Goal: Check status: Check status

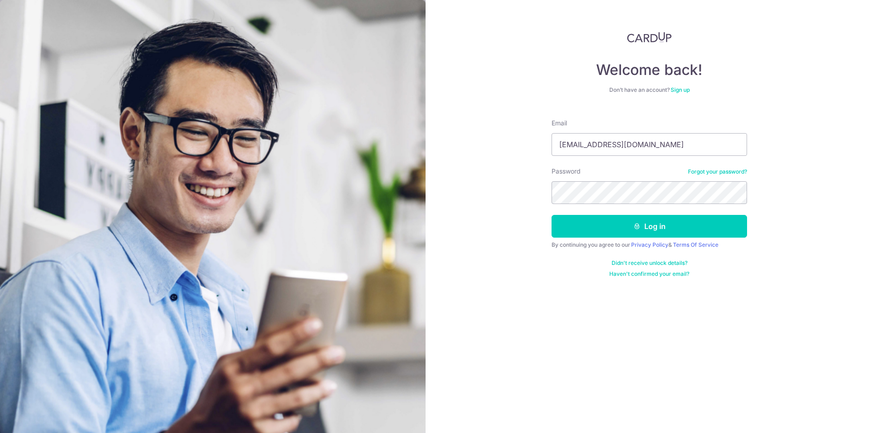
type input "[EMAIL_ADDRESS][DOMAIN_NAME]"
click at [551, 215] on button "Log in" at bounding box center [648, 226] width 195 height 23
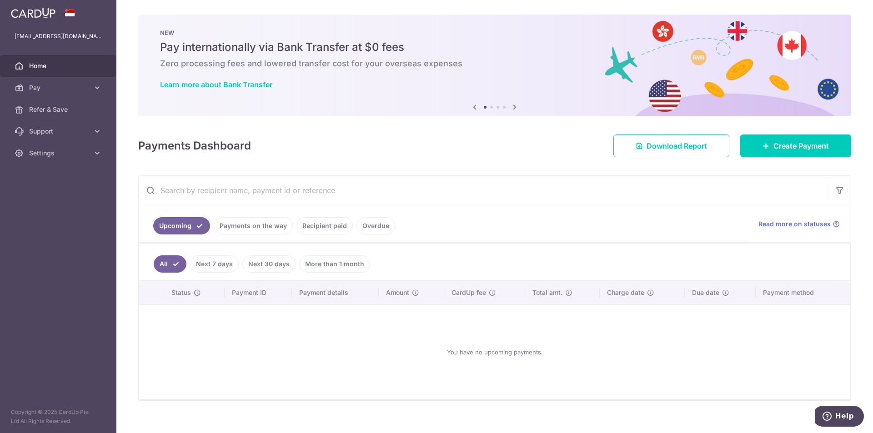
click at [242, 230] on link "Payments on the way" at bounding box center [253, 225] width 79 height 17
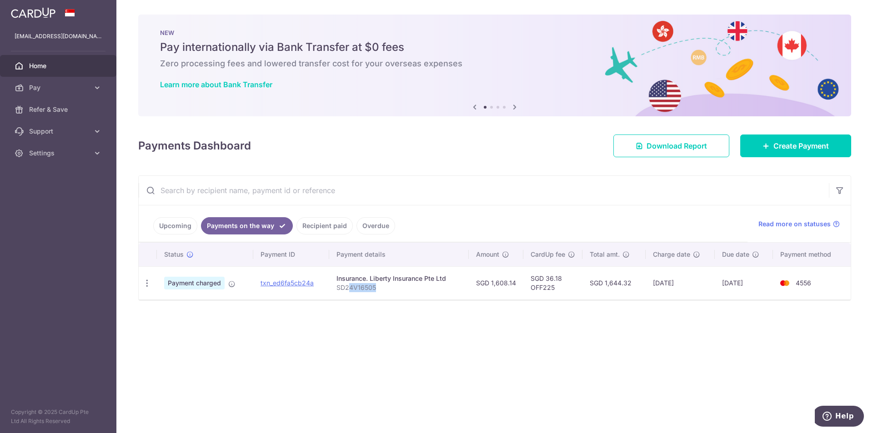
drag, startPoint x: 379, startPoint y: 289, endPoint x: 349, endPoint y: 294, distance: 30.3
click at [349, 294] on td "Insurance. Liberty Insurance Pte Ltd SD24V16505" at bounding box center [398, 282] width 139 height 33
click at [324, 234] on link "Recipient paid" at bounding box center [324, 225] width 56 height 17
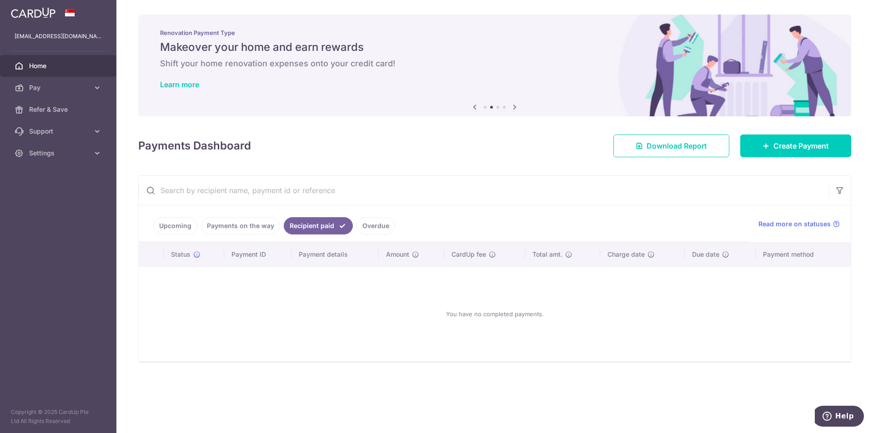
click at [370, 227] on link "Overdue" at bounding box center [375, 225] width 39 height 17
click at [317, 223] on link "Recipient paid" at bounding box center [312, 225] width 56 height 17
click at [221, 224] on link "Payments on the way" at bounding box center [240, 225] width 79 height 17
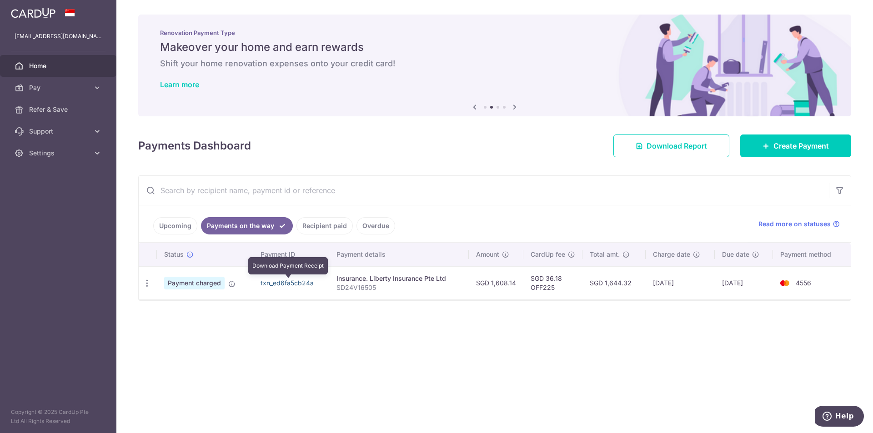
click at [281, 286] on link "txn_ed6fa5cb24a" at bounding box center [286, 283] width 53 height 8
click at [304, 287] on td "txn_ed6fa5cb24a" at bounding box center [291, 282] width 76 height 33
click at [304, 283] on link "txn_ed6fa5cb24a" at bounding box center [286, 283] width 53 height 8
click at [802, 226] on span "Read more on statuses" at bounding box center [794, 224] width 72 height 9
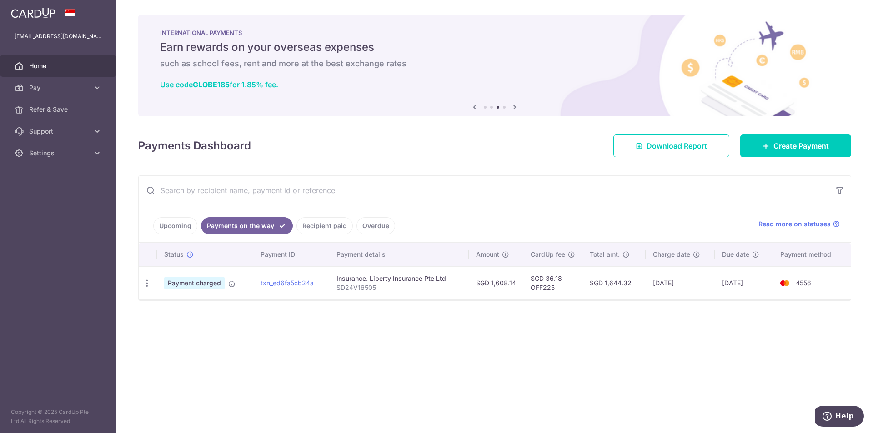
click at [306, 220] on link "Recipient paid" at bounding box center [324, 225] width 56 height 17
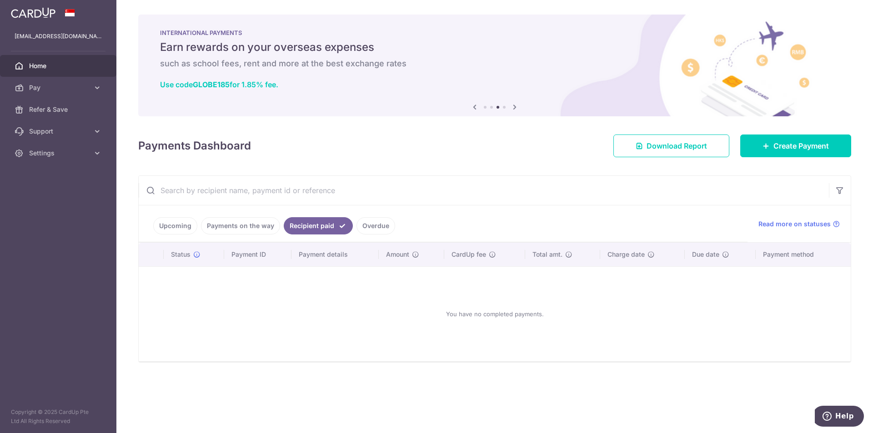
click at [258, 219] on link "Payments on the way" at bounding box center [240, 225] width 79 height 17
